Goal: Task Accomplishment & Management: Complete application form

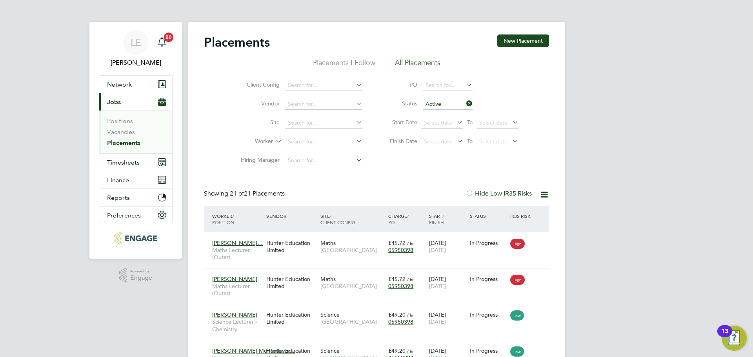
drag, startPoint x: 0, startPoint y: 0, endPoint x: 123, endPoint y: 105, distance: 161.8
click at [123, 105] on button "Current page: Jobs" at bounding box center [135, 101] width 73 height 17
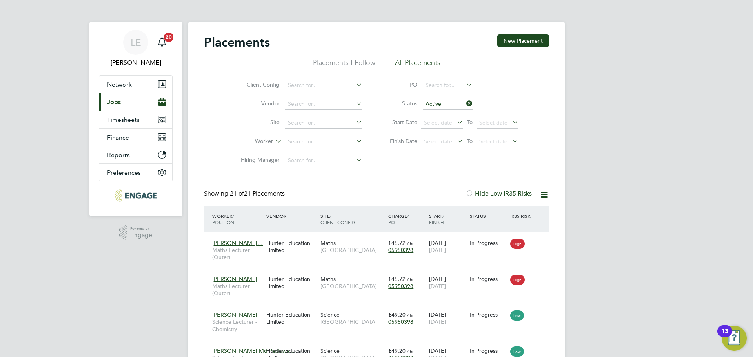
click at [122, 105] on button "Current page: Jobs" at bounding box center [135, 101] width 73 height 17
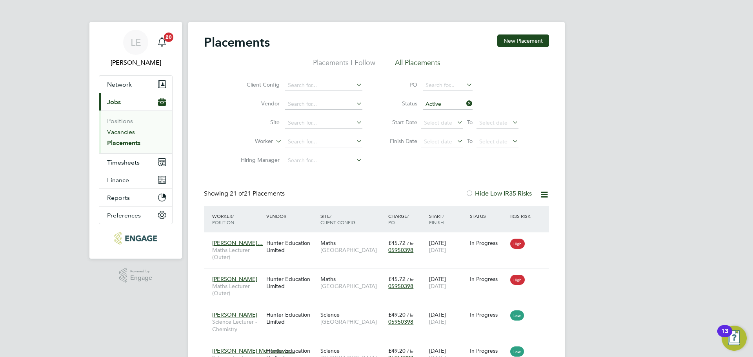
click at [120, 129] on link "Vacancies" at bounding box center [121, 131] width 28 height 7
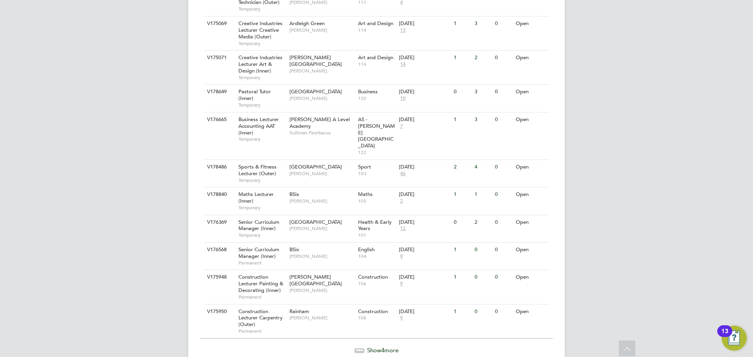
click at [378, 346] on span "Show 4 more" at bounding box center [382, 349] width 31 height 7
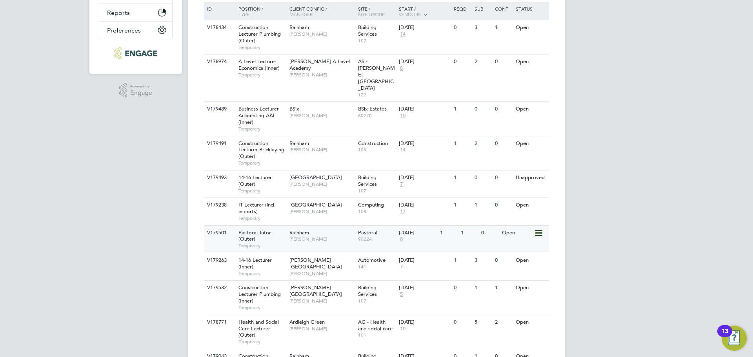
scroll to position [189, 0]
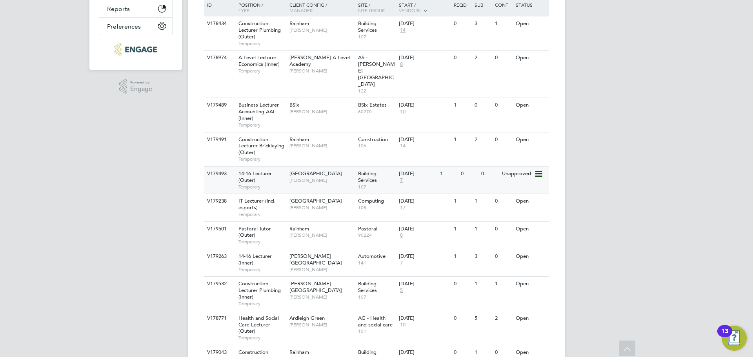
click at [338, 169] on div "V179493 14-16 Lecturer (Outer) Temporary Epping Forest Campus Anthony McAlmont …" at bounding box center [376, 179] width 345 height 27
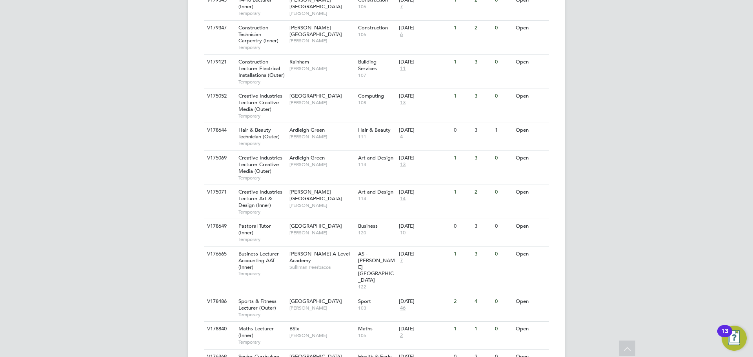
scroll to position [840, 0]
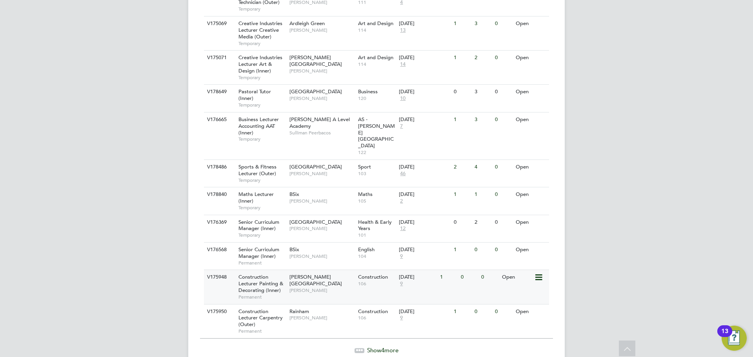
click at [327, 287] on span "[PERSON_NAME]" at bounding box center [321, 290] width 65 height 6
click at [400, 281] on span "9" at bounding box center [401, 284] width 5 height 7
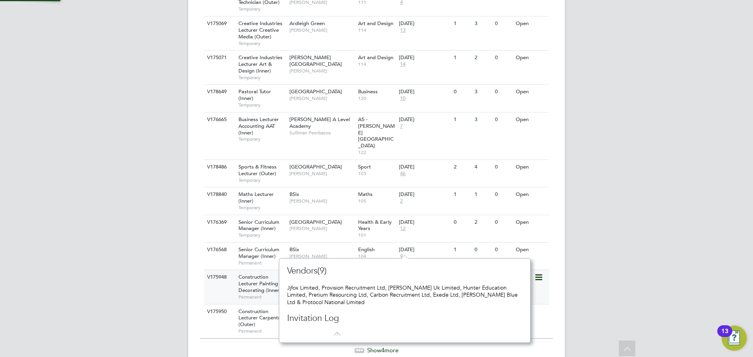
scroll to position [7, 5]
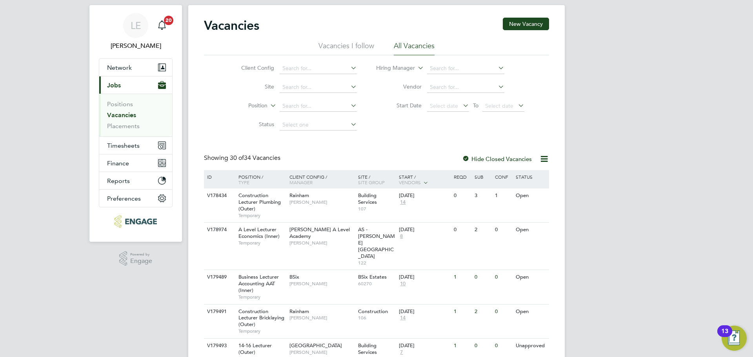
scroll to position [0, 0]
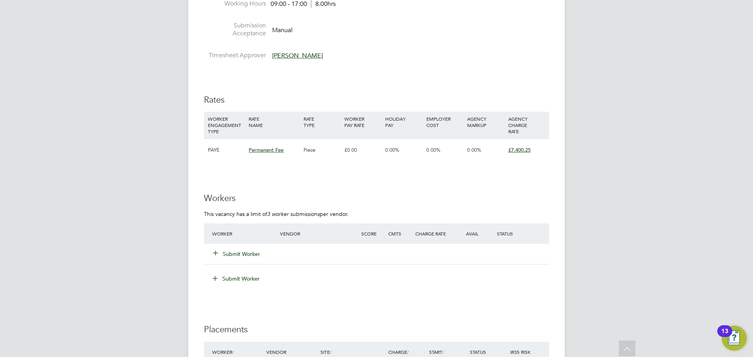
scroll to position [1372, 0]
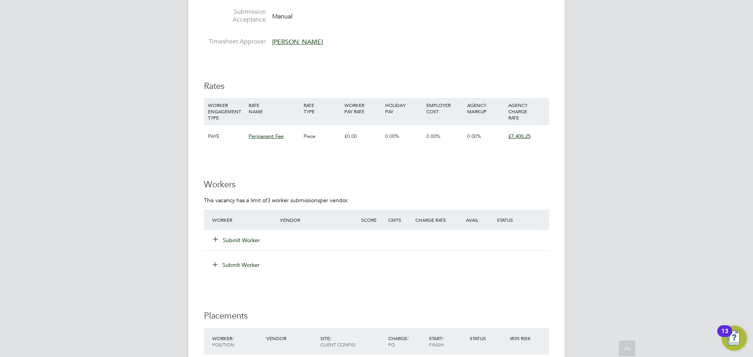
click at [250, 239] on button "Submit Worker" at bounding box center [236, 240] width 47 height 8
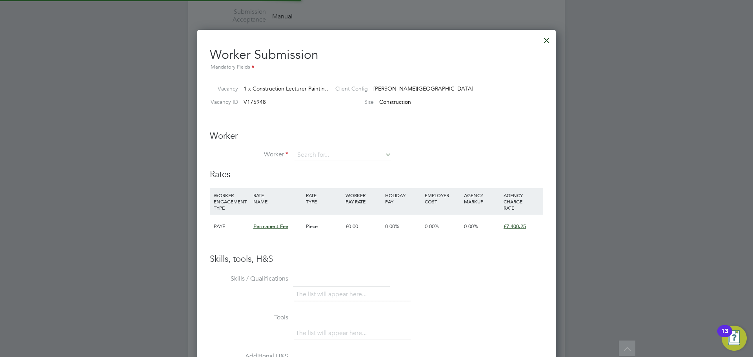
scroll to position [476, 359]
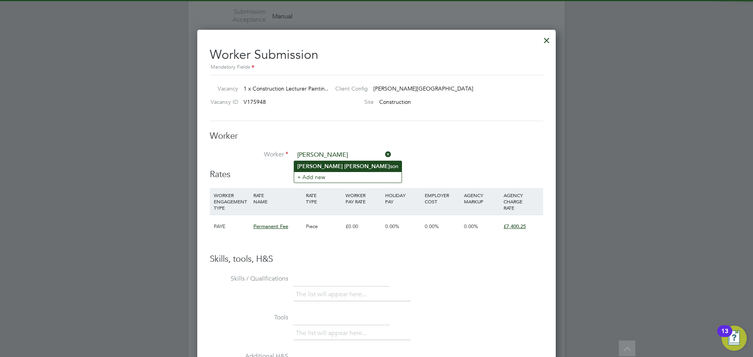
click at [326, 161] on li "[PERSON_NAME] son" at bounding box center [347, 166] width 107 height 11
type input "[PERSON_NAME]"
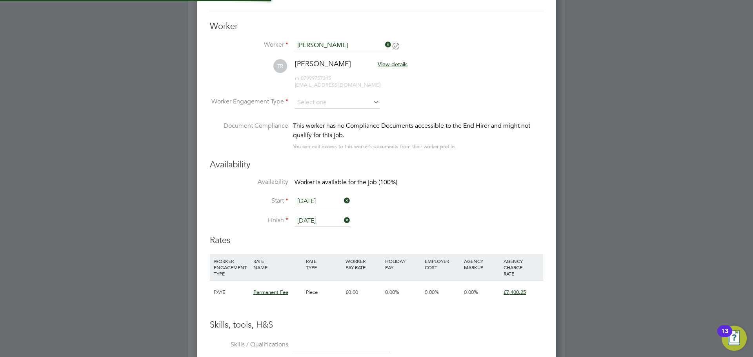
scroll to position [1489, 0]
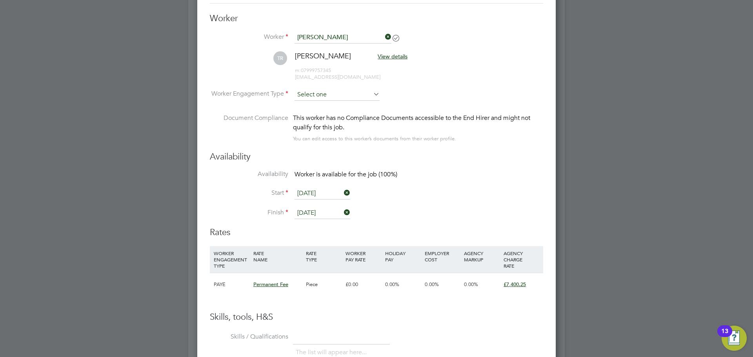
click at [323, 93] on input at bounding box center [336, 95] width 85 height 12
click at [321, 101] on li "Contract" at bounding box center [337, 105] width 86 height 10
type input "Contract"
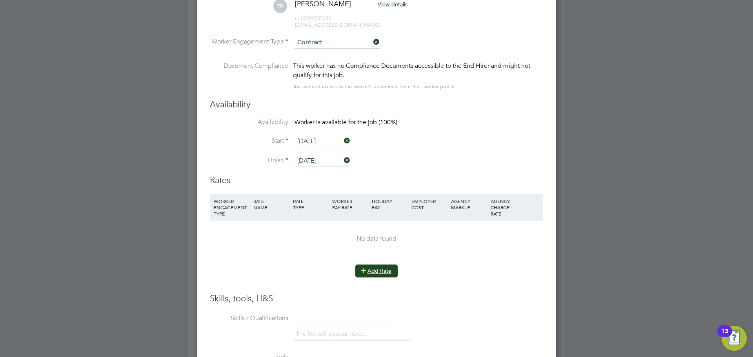
click at [372, 276] on button "Add Rate" at bounding box center [376, 271] width 42 height 13
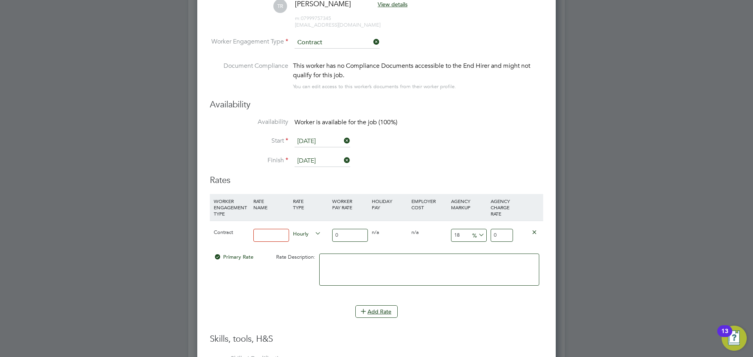
click at [276, 236] on input at bounding box center [271, 235] width 36 height 13
type input "BASIC"
drag, startPoint x: 346, startPoint y: 238, endPoint x: 297, endPoint y: 238, distance: 49.4
click at [297, 238] on div "Contract BASIC Hourly 0 0 n/a 0 n/a 18 0 % 0" at bounding box center [376, 235] width 333 height 29
type input "4"
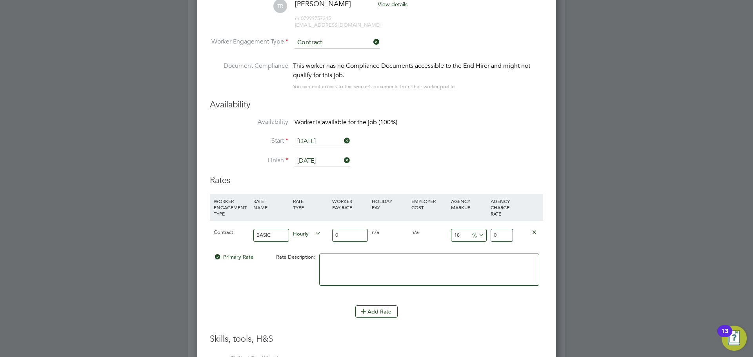
type input "4.72"
type input "40"
type input "47.2"
type input "40"
drag, startPoint x: 454, startPoint y: 235, endPoint x: 427, endPoint y: 235, distance: 26.7
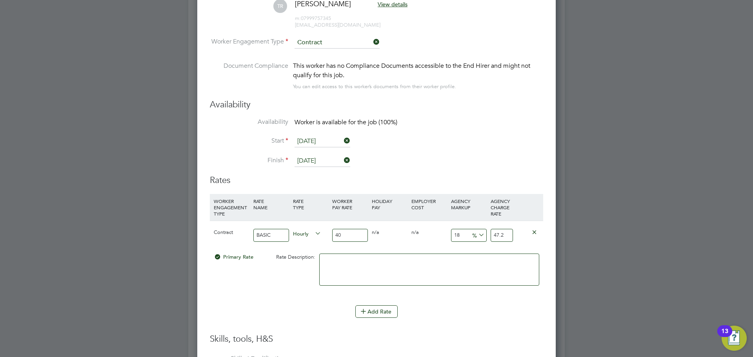
click at [427, 235] on div "Contract BASIC Hourly 40 0 n/a 0 n/a 18 7.2 % 47.2" at bounding box center [376, 235] width 333 height 29
type input "2"
type input "40.8"
type input "23"
type input "49.2"
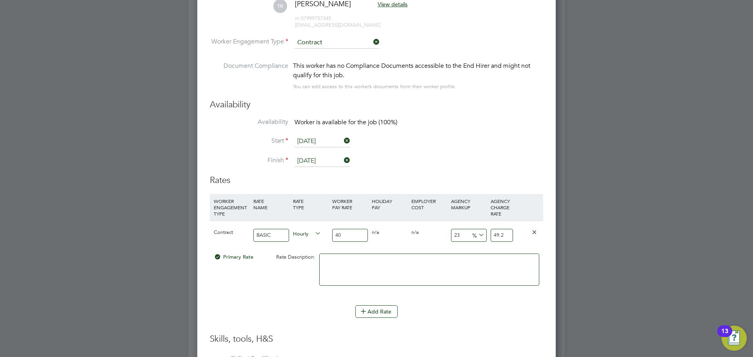
click at [290, 272] on div "Primary Rate Rate Description:" at bounding box center [376, 274] width 333 height 48
drag, startPoint x: 505, startPoint y: 235, endPoint x: 481, endPoint y: 235, distance: 23.5
click at [481, 235] on div "Contract BASIC Hourly 40 0 n/a 0 n/a 23 9.2 % 49.2" at bounding box center [376, 235] width 333 height 29
type input "-87.5"
type input "5"
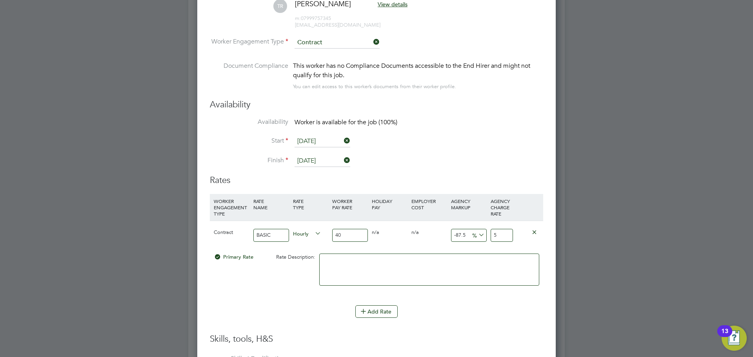
type input "25"
type input "50"
click at [287, 288] on div "Primary Rate Rate Description:" at bounding box center [376, 274] width 333 height 48
drag, startPoint x: 504, startPoint y: 234, endPoint x: 471, endPoint y: 235, distance: 32.5
click at [471, 235] on div "Contract BASIC Hourly 40 0 n/a 0 n/a 25 10 % 50" at bounding box center [376, 235] width 333 height 29
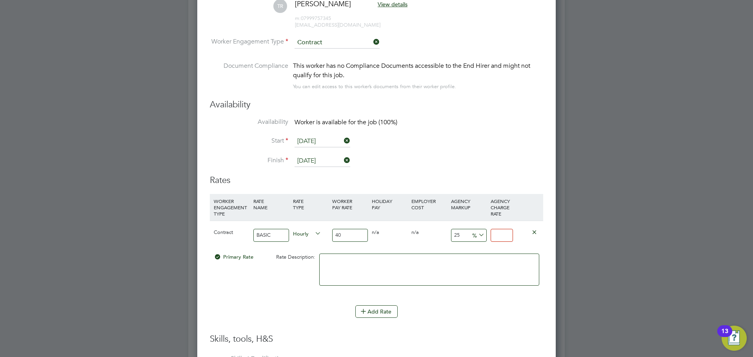
type input "50"
click at [464, 233] on input "25" at bounding box center [469, 235] width 36 height 13
drag, startPoint x: 464, startPoint y: 233, endPoint x: 443, endPoint y: 234, distance: 21.6
click at [443, 234] on div "Contract BASIC Hourly 40 0 n/a 0 n/a 25 10 % 50" at bounding box center [376, 235] width 333 height 29
type input "2"
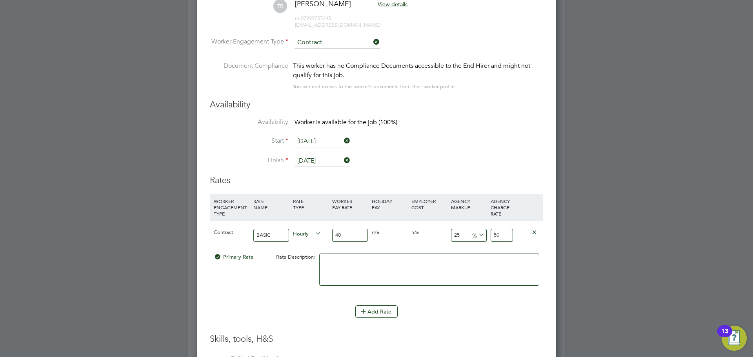
type input "40.8"
type input "23"
type input "49.2"
type input "23"
click at [272, 285] on div "Primary Rate Rate Description:" at bounding box center [376, 274] width 333 height 48
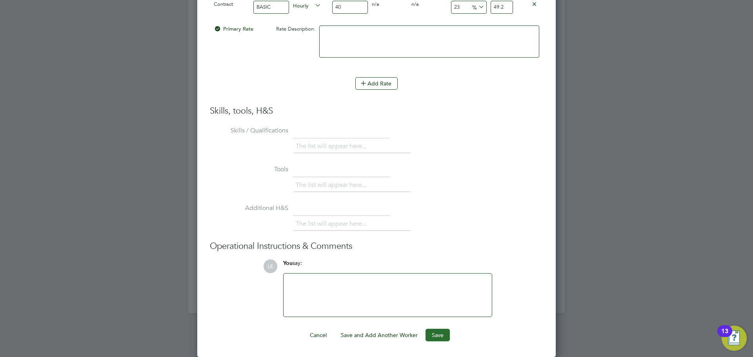
click at [433, 333] on button "Save" at bounding box center [437, 335] width 24 height 13
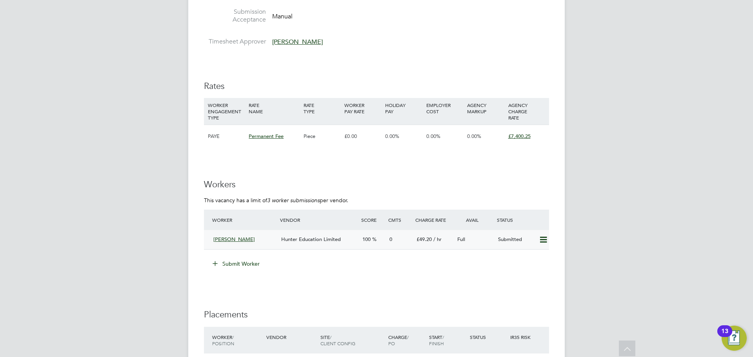
click at [276, 239] on div "[PERSON_NAME]" at bounding box center [244, 239] width 68 height 13
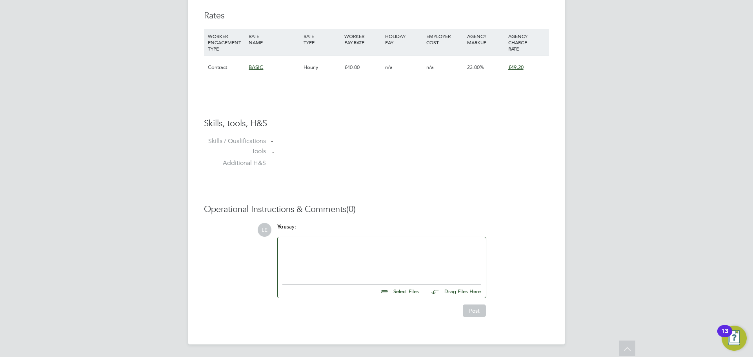
click at [312, 255] on div at bounding box center [381, 259] width 199 height 34
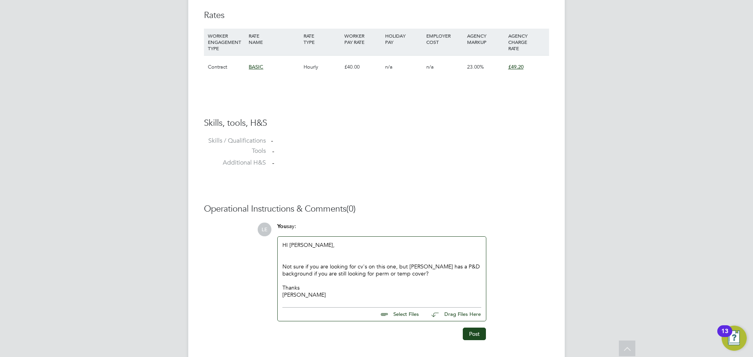
click at [288, 245] on div "HI [PERSON_NAME], Not sure if you are looking for cv's on this one, but [PERSON…" at bounding box center [381, 269] width 199 height 57
click at [404, 314] on input "file" at bounding box center [422, 313] width 118 height 11
type input "C:\fakepath\CV [PERSON_NAME].doc"
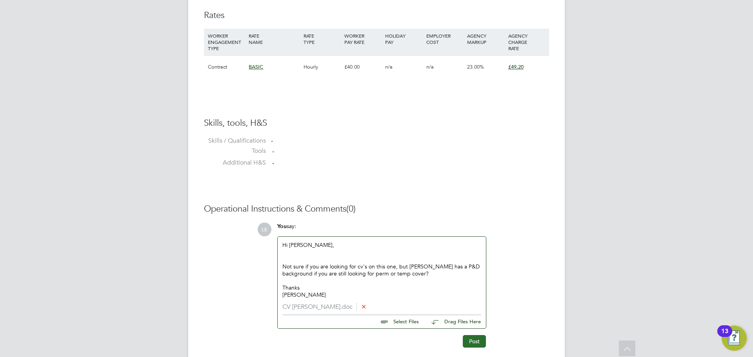
click at [467, 343] on button "Post" at bounding box center [473, 341] width 23 height 13
